Goal: Find specific page/section: Find specific page/section

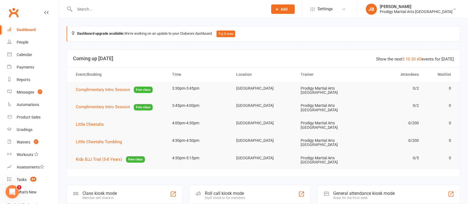
click at [117, 11] on input "text" at bounding box center [168, 9] width 191 height 8
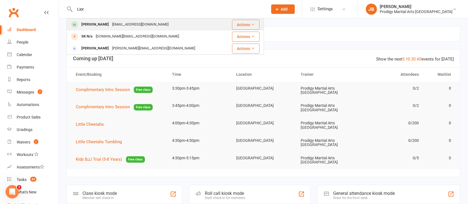
type input "Lior"
click at [116, 21] on div "[EMAIL_ADDRESS][DOMAIN_NAME]" at bounding box center [141, 25] width 60 height 8
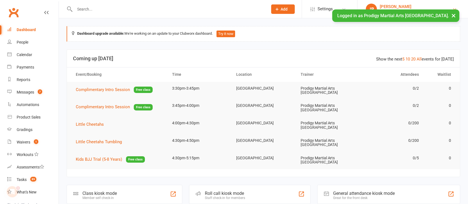
click at [423, 6] on div "[PERSON_NAME]" at bounding box center [416, 6] width 73 height 5
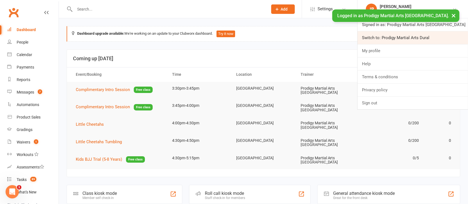
click at [421, 37] on link "Switch to: Prodigy Martial Arts Dural" at bounding box center [413, 37] width 111 height 13
